Goal: Task Accomplishment & Management: Use online tool/utility

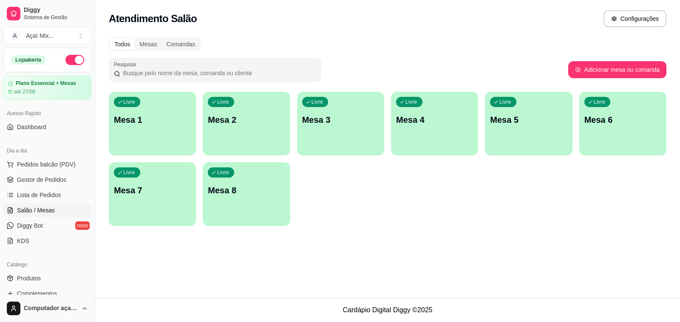
click at [147, 152] on div "button" at bounding box center [152, 150] width 87 height 10
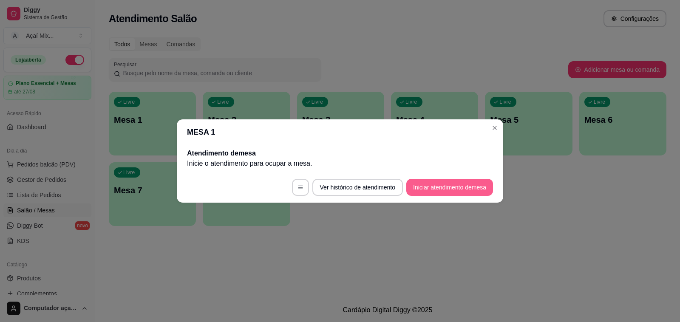
click at [474, 184] on button "Iniciar atendimento de mesa" at bounding box center [449, 187] width 87 height 17
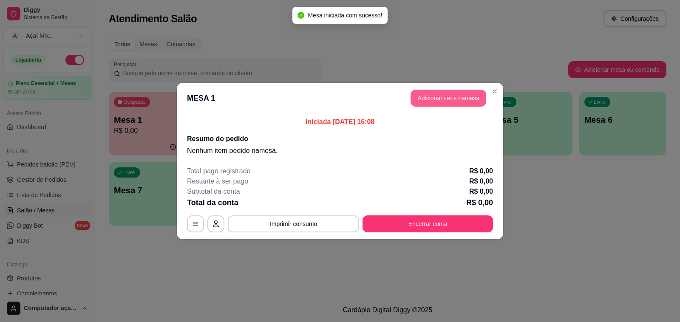
click at [421, 96] on button "Adicionar itens na mesa" at bounding box center [449, 98] width 76 height 17
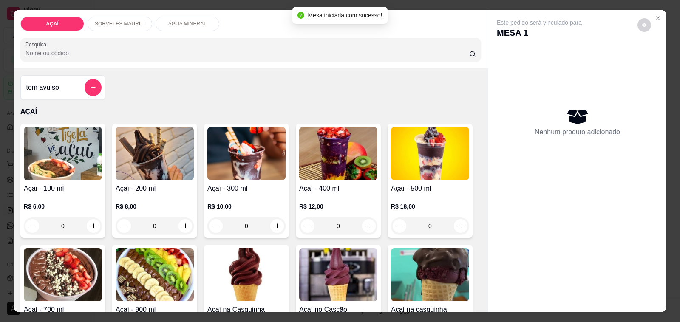
click at [122, 170] on img at bounding box center [155, 153] width 78 height 53
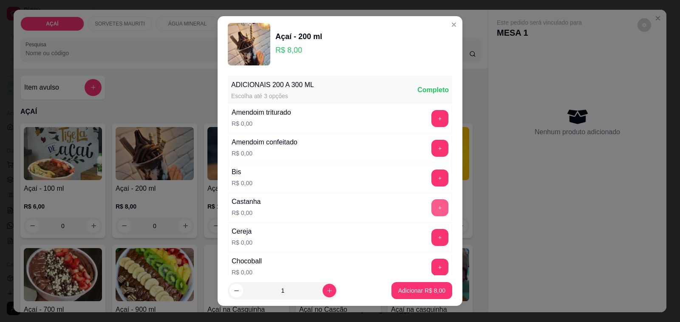
click at [431, 209] on button "+" at bounding box center [439, 207] width 17 height 17
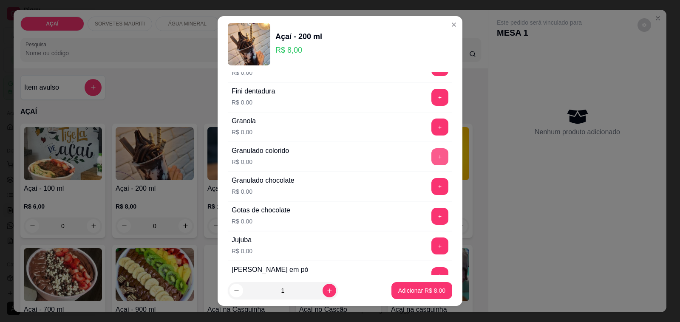
scroll to position [691, 0]
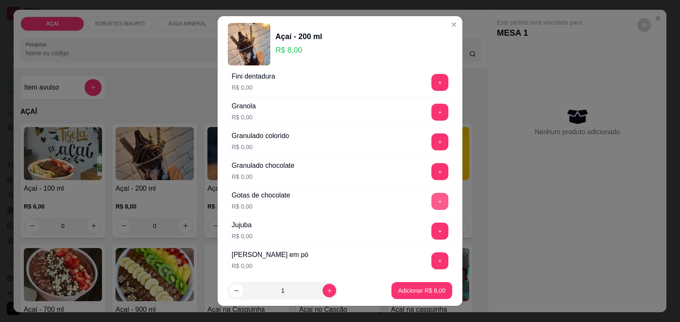
click at [431, 209] on button "+" at bounding box center [439, 201] width 17 height 17
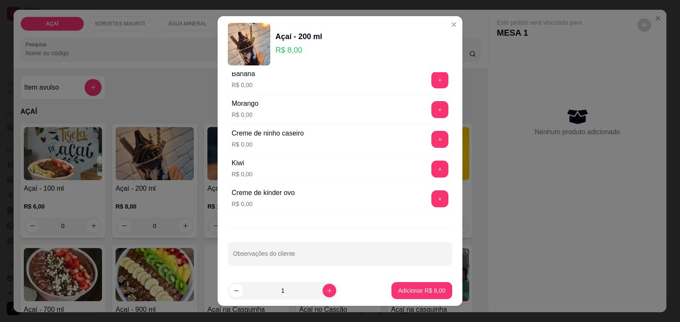
scroll to position [1149, 0]
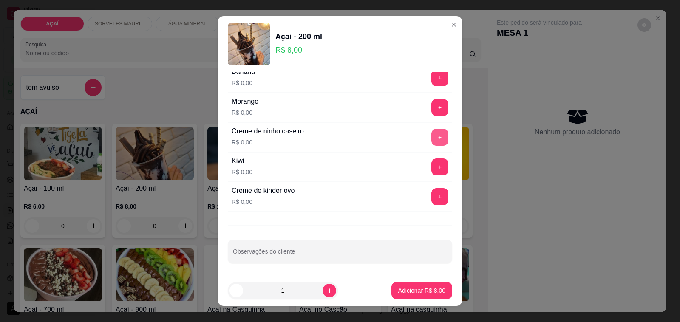
click at [431, 139] on button "+" at bounding box center [439, 137] width 17 height 17
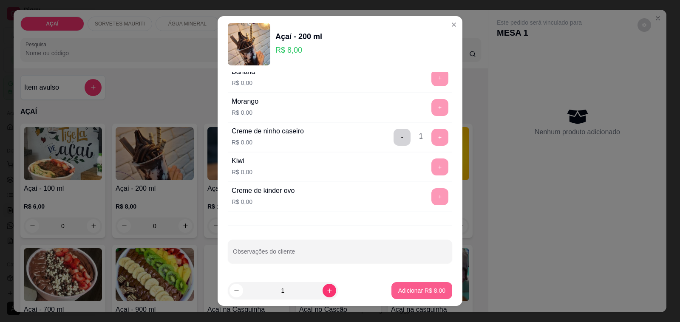
click at [415, 296] on button "Adicionar R$ 8,00" at bounding box center [421, 290] width 61 height 17
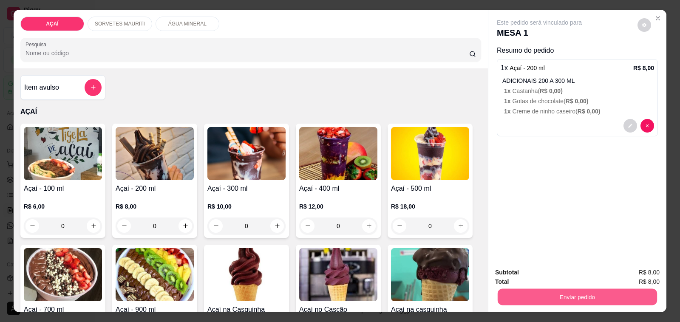
click at [594, 290] on button "Enviar pedido" at bounding box center [577, 297] width 159 height 17
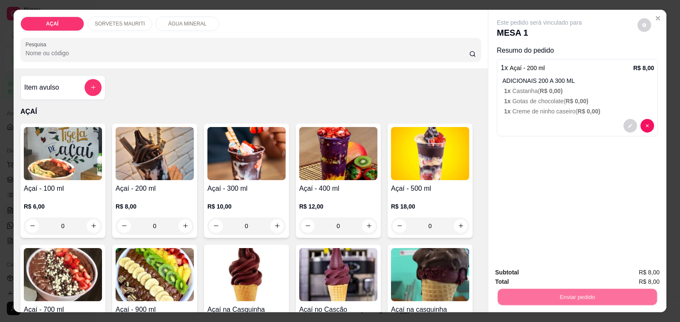
click at [580, 276] on button "Não registrar e enviar pedido" at bounding box center [549, 273] width 86 height 16
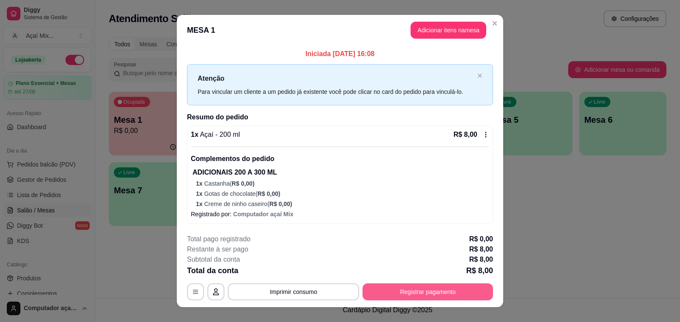
click at [445, 298] on button "Registrar pagamento" at bounding box center [428, 291] width 130 height 17
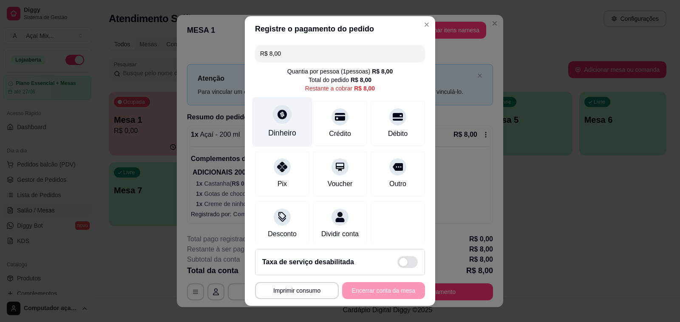
click at [283, 139] on div "Dinheiro" at bounding box center [282, 133] width 28 height 11
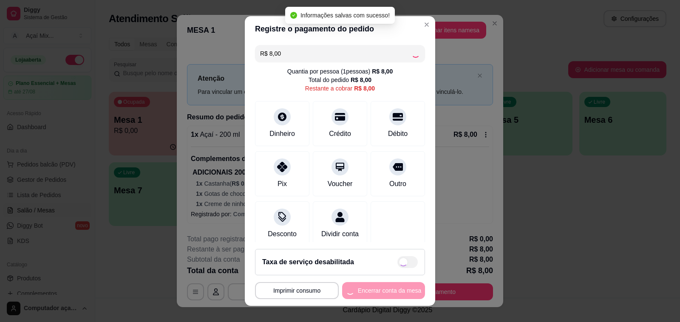
type input "R$ 0,00"
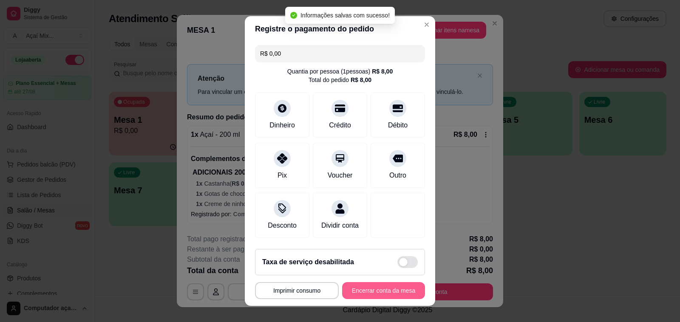
click at [375, 289] on button "Encerrar conta da mesa" at bounding box center [383, 290] width 83 height 17
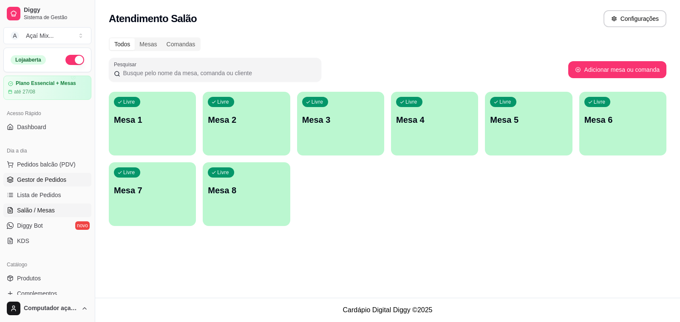
click at [59, 177] on span "Gestor de Pedidos" at bounding box center [41, 180] width 49 height 9
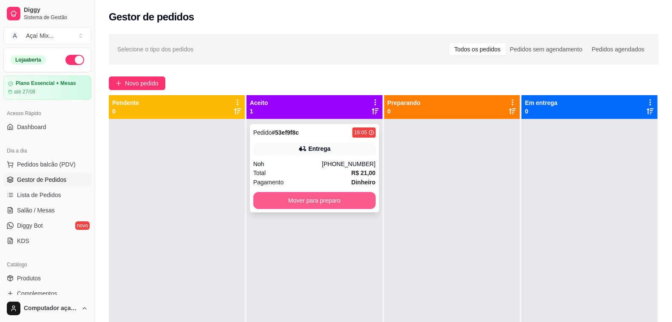
click at [293, 208] on button "Mover para preparo" at bounding box center [314, 200] width 122 height 17
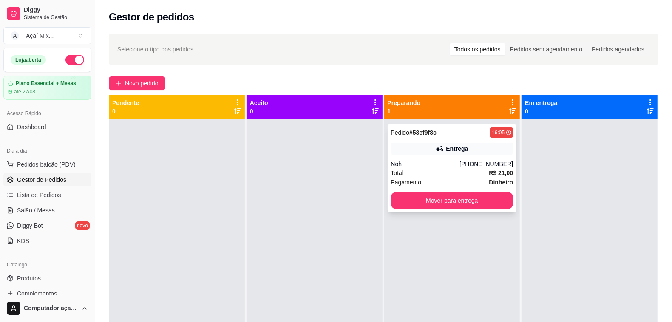
click at [422, 179] on div "Pagamento Dinheiro" at bounding box center [452, 182] width 122 height 9
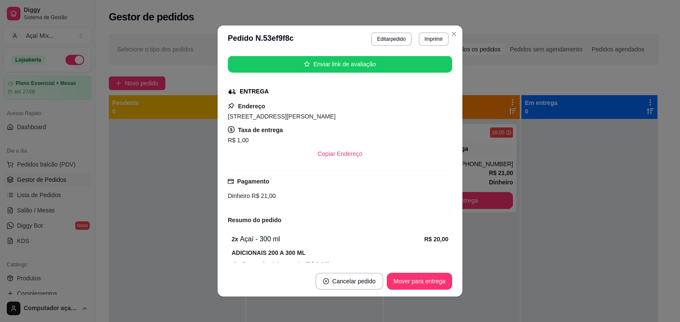
scroll to position [106, 0]
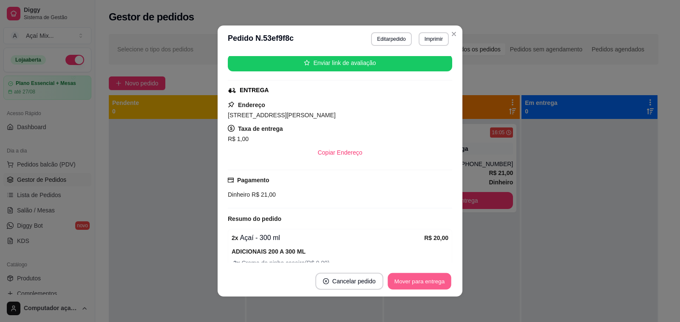
click at [431, 282] on button "Mover para entrega" at bounding box center [420, 281] width 64 height 17
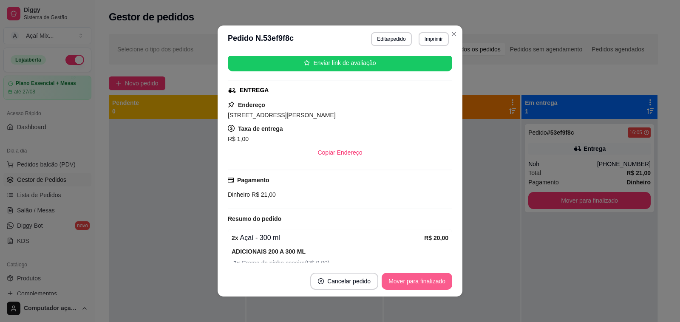
click at [431, 282] on button "Mover para finalizado" at bounding box center [417, 281] width 71 height 17
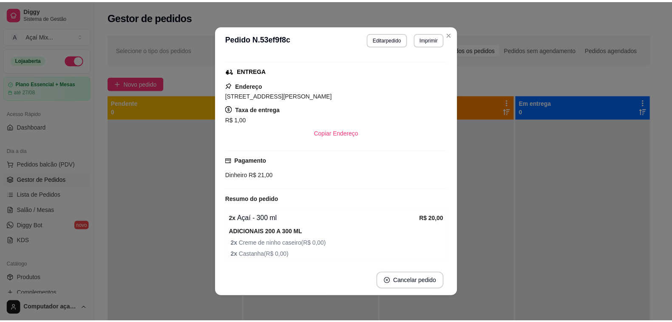
scroll to position [86, 0]
